Goal: Information Seeking & Learning: Compare options

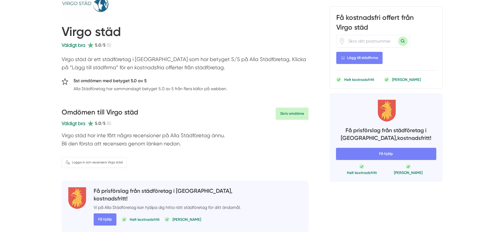
scroll to position [132, 0]
